Goal: Transaction & Acquisition: Purchase product/service

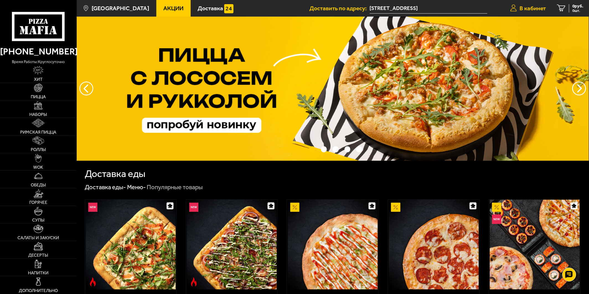
click at [529, 9] on span "В кабинет" at bounding box center [533, 8] width 26 height 6
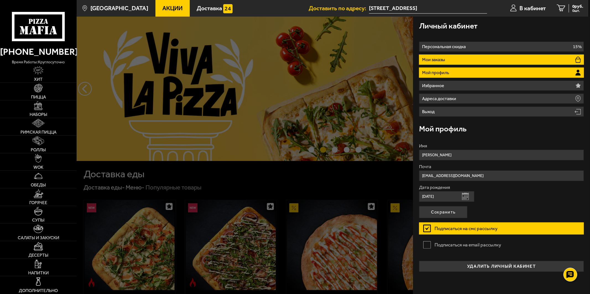
click at [462, 60] on li "Мои заказы" at bounding box center [501, 60] width 165 height 10
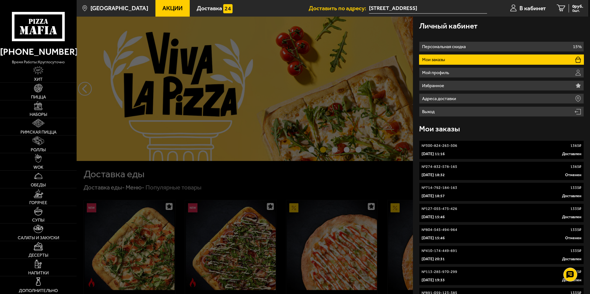
click at [515, 149] on link "№ 300-824-263-506 1365 ₽ [DATE] 11:16 Доставлен" at bounding box center [501, 150] width 165 height 19
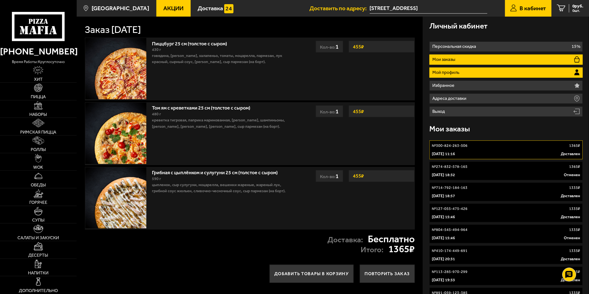
click at [458, 70] on p "Мой профиль" at bounding box center [447, 72] width 29 height 4
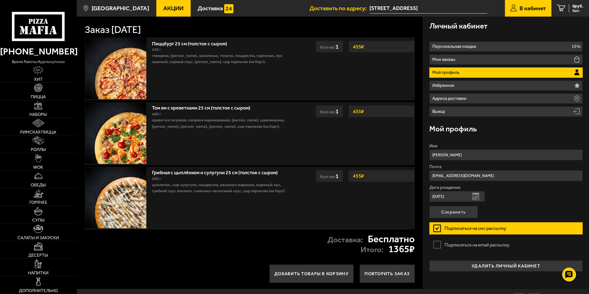
click at [457, 73] on p "Мой профиль" at bounding box center [447, 72] width 29 height 4
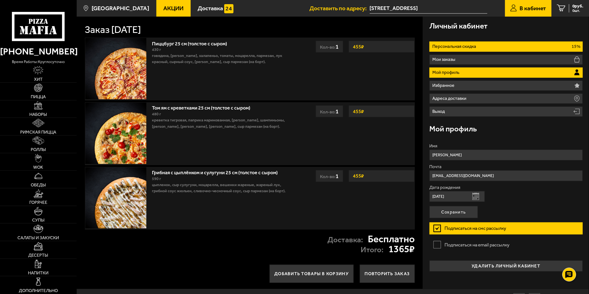
click at [463, 47] on p "Персональная скидка" at bounding box center [455, 46] width 45 height 4
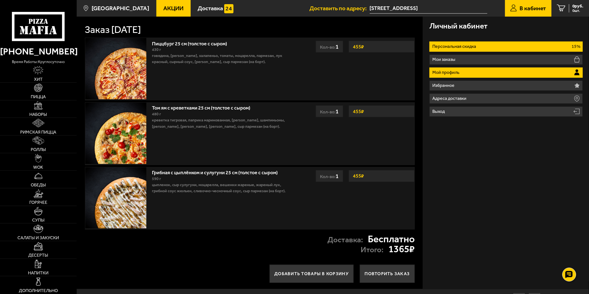
click at [455, 69] on li "Мой профиль" at bounding box center [505, 73] width 153 height 10
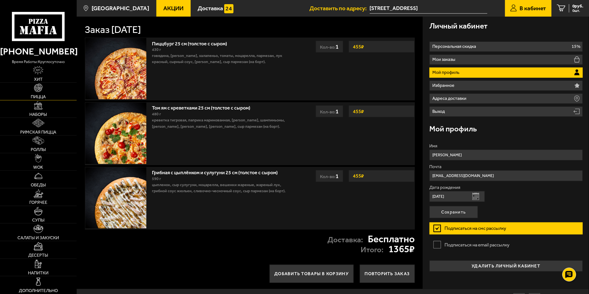
click at [27, 95] on link "Пицца" at bounding box center [38, 91] width 77 height 17
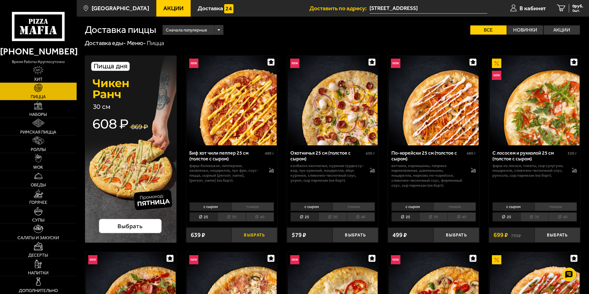
click at [258, 234] on button "Выбрать" at bounding box center [255, 235] width 46 height 15
click at [557, 6] on icon "1" at bounding box center [557, 8] width 9 height 7
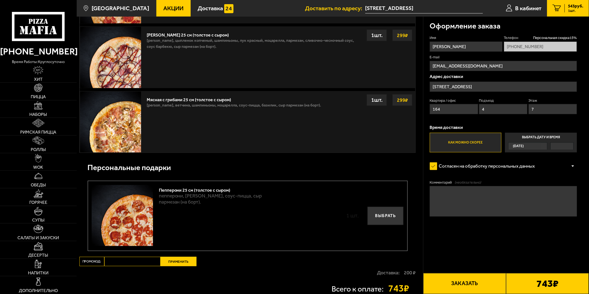
scroll to position [246, 0]
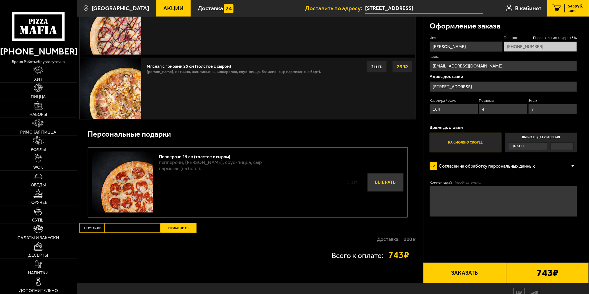
click at [387, 183] on button "Выбрать" at bounding box center [385, 183] width 36 height 19
click at [389, 185] on span "1" at bounding box center [386, 182] width 11 height 11
click at [387, 184] on span "1" at bounding box center [386, 182] width 11 height 11
click at [376, 184] on button "−" at bounding box center [375, 182] width 11 height 11
click at [395, 184] on button "Выбрать" at bounding box center [385, 183] width 36 height 19
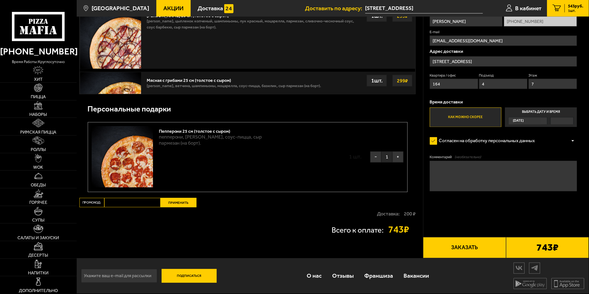
scroll to position [208, 0]
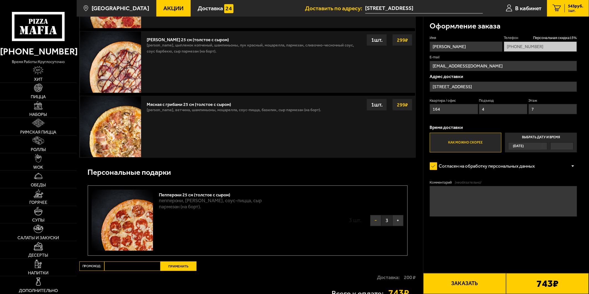
click at [377, 222] on button "−" at bounding box center [375, 220] width 11 height 11
type input "[PHONE_NUMBER]"
